Goal: Transaction & Acquisition: Obtain resource

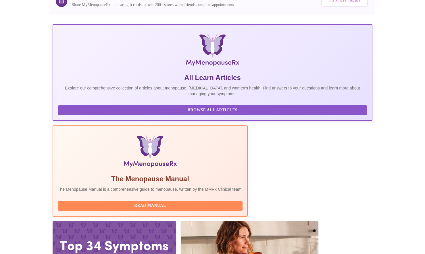
scroll to position [70, 0]
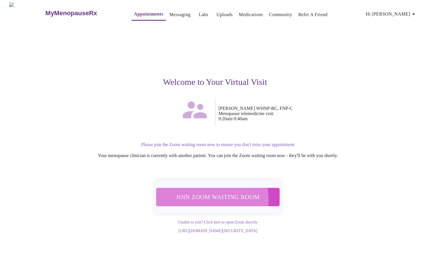
click at [199, 197] on span "Join Zoom Waiting Room" at bounding box center [218, 196] width 112 height 11
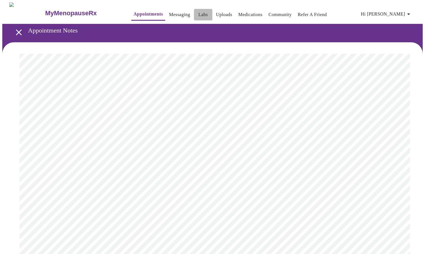
click at [198, 14] on link "Labs" at bounding box center [202, 15] width 9 height 8
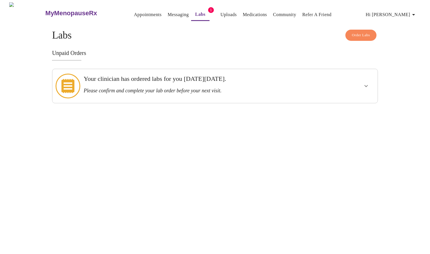
click at [330, 85] on div at bounding box center [347, 85] width 53 height 29
click at [354, 32] on span "Order Labs" at bounding box center [361, 35] width 18 height 7
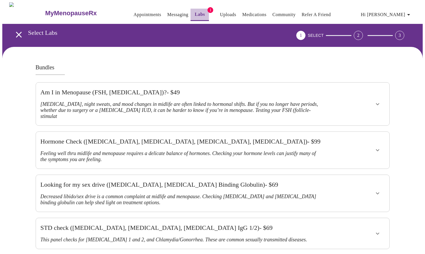
click at [195, 11] on link "Labs" at bounding box center [200, 14] width 10 height 8
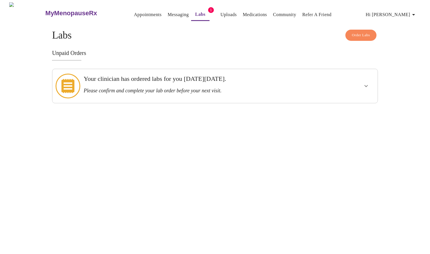
click at [106, 76] on h3 "Your clinician has ordered labs for you on Wednesday, October 1st." at bounding box center [199, 78] width 231 height 7
click at [366, 83] on icon "show more" at bounding box center [365, 86] width 7 height 7
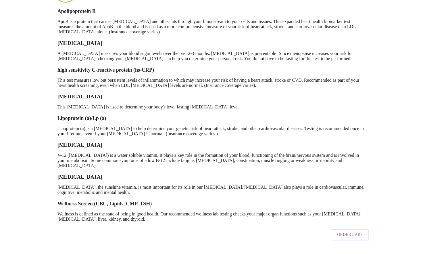
scroll to position [106, 0]
click at [341, 231] on span "Order Labs" at bounding box center [350, 234] width 26 height 7
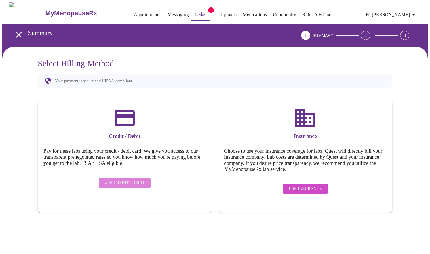
click at [129, 179] on span "Use Credit / Debit" at bounding box center [124, 182] width 40 height 7
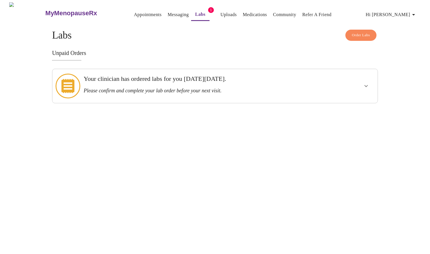
drag, startPoint x: 216, startPoint y: 85, endPoint x: 222, endPoint y: 83, distance: 5.9
click at [216, 88] on h3 "Please confirm and complete your lab order before your next visit." at bounding box center [199, 91] width 231 height 6
click at [366, 83] on icon "show more" at bounding box center [365, 86] width 7 height 7
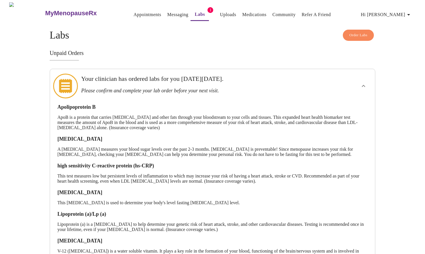
scroll to position [106, 0]
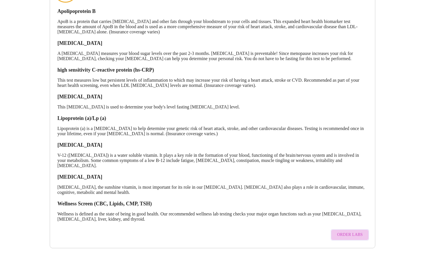
click at [355, 231] on span "Order Labs" at bounding box center [350, 234] width 26 height 7
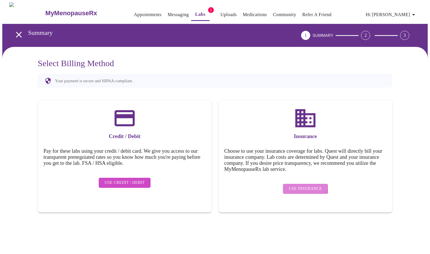
click at [300, 185] on span "Use Insurance" at bounding box center [304, 188] width 33 height 7
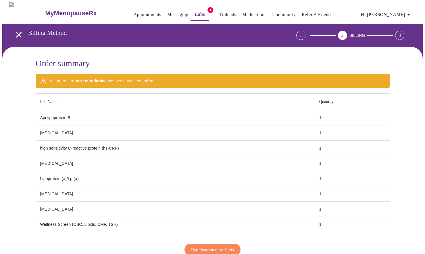
scroll to position [33, 0]
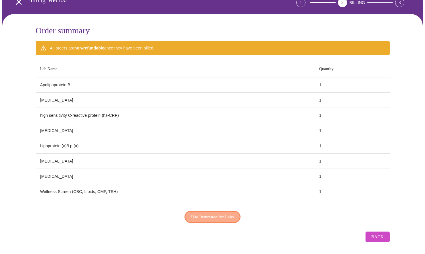
click at [216, 215] on span "Use Insurance for Labs" at bounding box center [212, 216] width 43 height 7
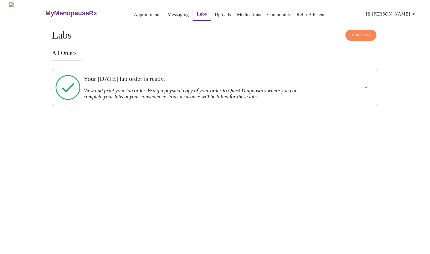
click at [230, 91] on h3 "View and print your lab order. Bring a physical copy of your order to Quest Dia…" at bounding box center [199, 94] width 231 height 12
click at [366, 87] on icon "show more" at bounding box center [365, 88] width 3 height 2
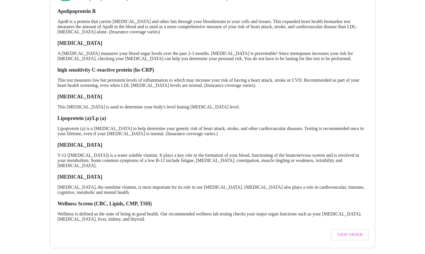
scroll to position [112, 0]
click at [347, 232] on span "View Order" at bounding box center [350, 234] width 26 height 7
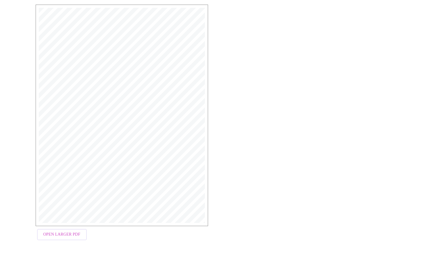
scroll to position [99, 0]
click at [47, 235] on span "Open Larger PDF" at bounding box center [61, 232] width 37 height 7
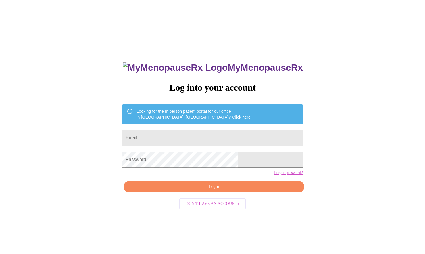
click at [372, 168] on div "MyMenopauseRx Log into your account Looking for the in person patient portal fo…" at bounding box center [212, 154] width 421 height 305
click at [186, 134] on input "Email" at bounding box center [212, 138] width 181 height 16
type input "[EMAIL_ADDRESS][DOMAIN_NAME]"
click at [206, 190] on span "Login" at bounding box center [213, 186] width 167 height 7
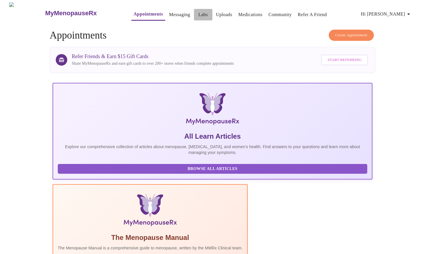
click at [198, 13] on link "Labs" at bounding box center [202, 15] width 9 height 8
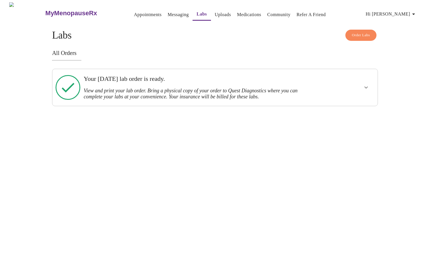
click at [188, 93] on h3 "View and print your lab order. Bring a physical copy of your order to Quest Dia…" at bounding box center [199, 94] width 231 height 12
click at [366, 84] on icon "show more" at bounding box center [365, 87] width 7 height 7
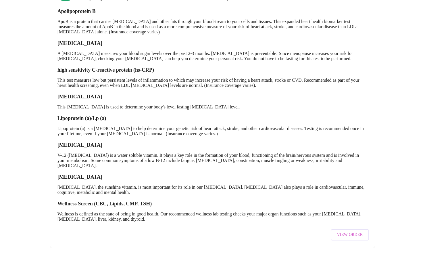
scroll to position [112, 0]
click at [347, 231] on span "View Order" at bounding box center [350, 234] width 26 height 7
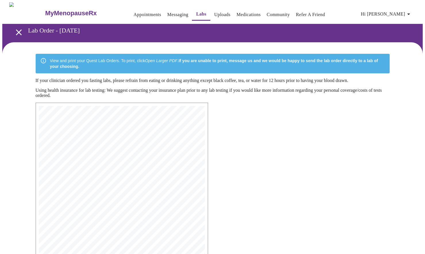
click at [330, 176] on div "MyMenopauseRx Medical Group [STREET_ADDRESS] Phone: [PHONE_NUMBER] Fax: [PHONE_…" at bounding box center [212, 222] width 363 height 248
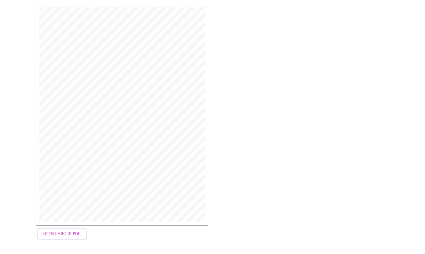
scroll to position [99, 0]
